Goal: Information Seeking & Learning: Find specific fact

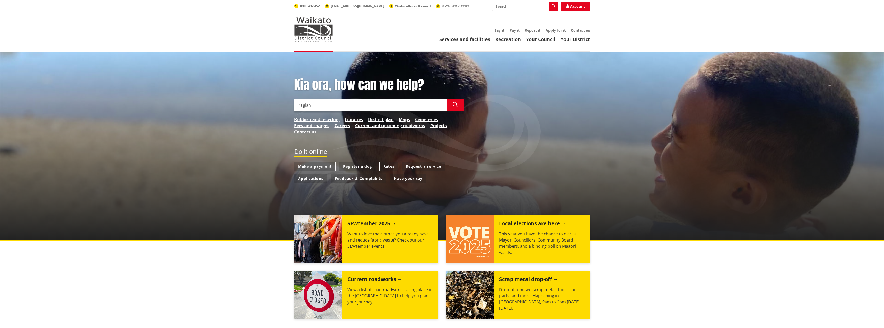
type input "raglan"
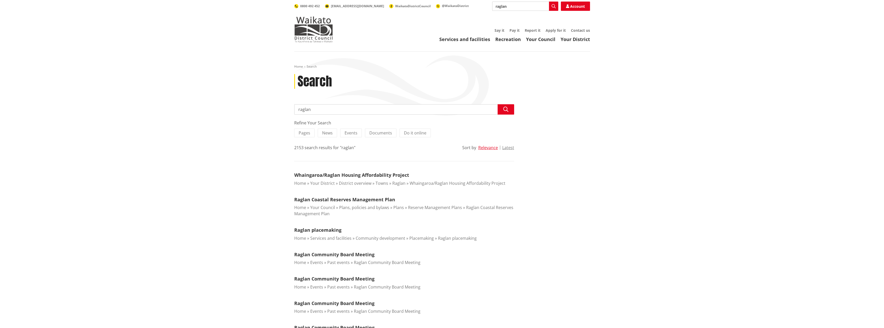
click at [331, 109] on input "raglan" at bounding box center [404, 109] width 220 height 10
click at [505, 107] on icon "button" at bounding box center [505, 109] width 5 height 5
click at [363, 128] on div "Raglan wastewater discharge consent" at bounding box center [403, 130] width 219 height 10
type input "Raglan wastewater discharge consent"
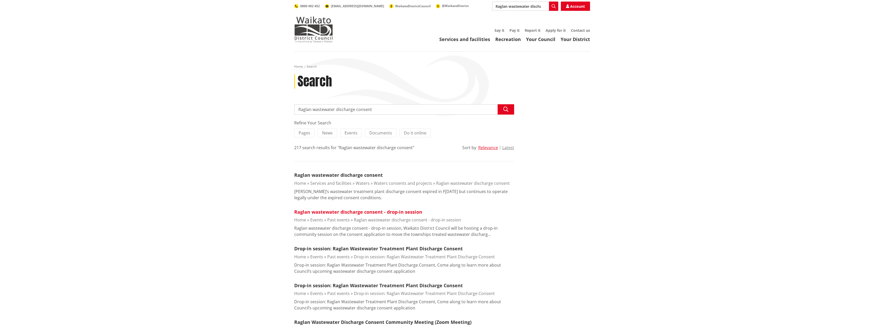
click at [389, 209] on link "Raglan wastewater discharge consent - drop-in session" at bounding box center [358, 212] width 128 height 6
